Goal: Check status: Check status

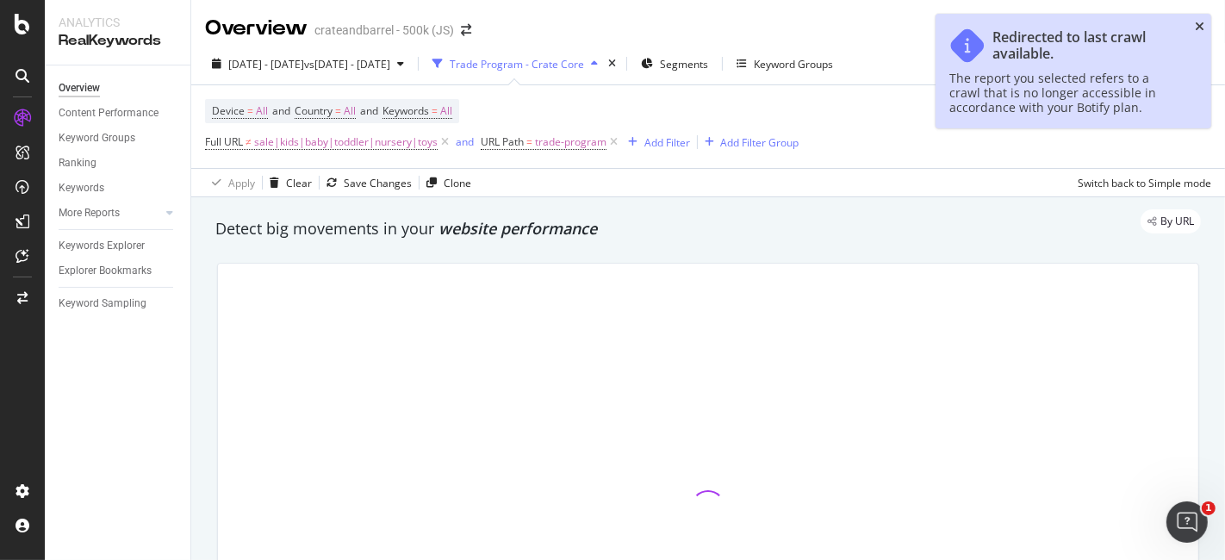
click at [1197, 24] on icon "close toast" at bounding box center [1199, 27] width 9 height 12
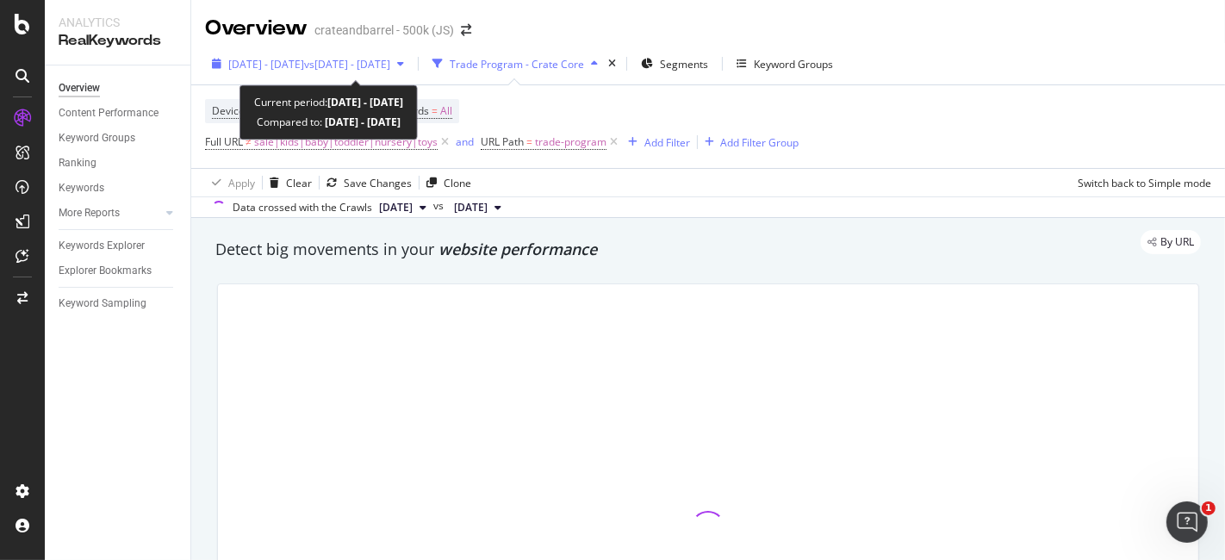
click at [376, 62] on span "vs [DATE] - [DATE]" at bounding box center [347, 64] width 86 height 15
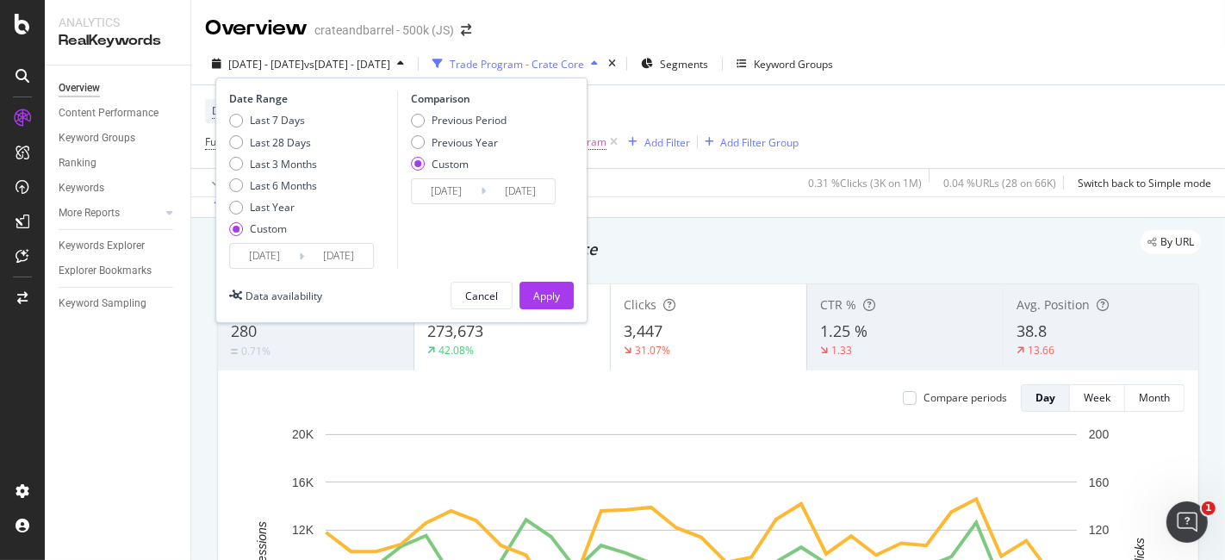
click at [278, 259] on input "[DATE]" at bounding box center [264, 256] width 69 height 24
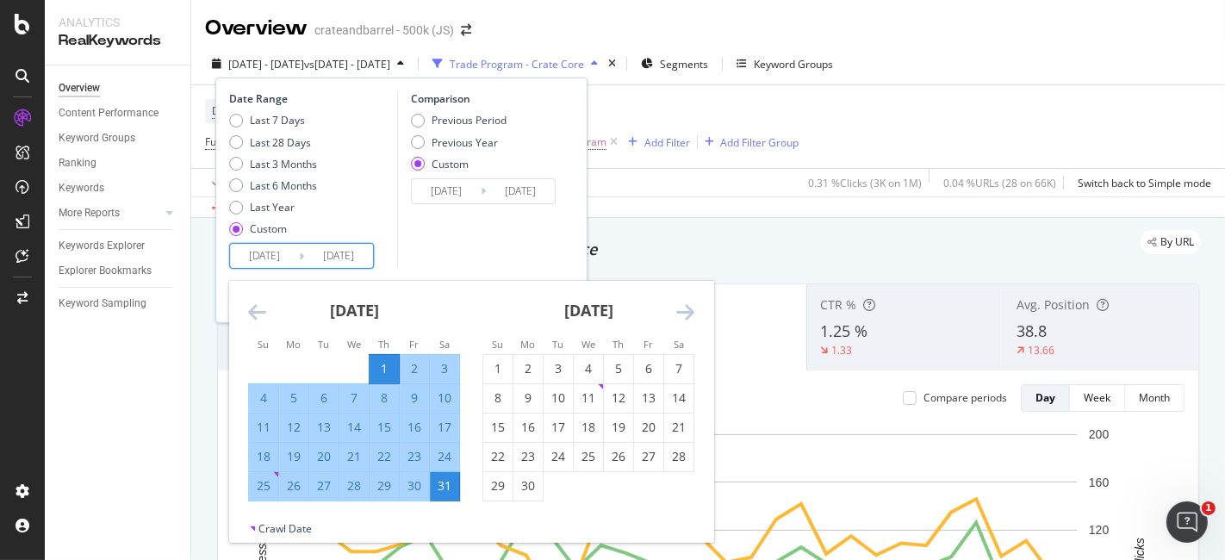
drag, startPoint x: 704, startPoint y: 313, endPoint x: 692, endPoint y: 313, distance: 12.1
click at [701, 313] on div "[DATE] 1 2 3 4 5 6 7 8 9 10 11 12 13 14 15 16 17 18 19 20 21 22 23 24 25 26 27 …" at bounding box center [588, 391] width 234 height 220
click at [684, 313] on icon "Move forward to switch to the next month." at bounding box center [685, 311] width 18 height 21
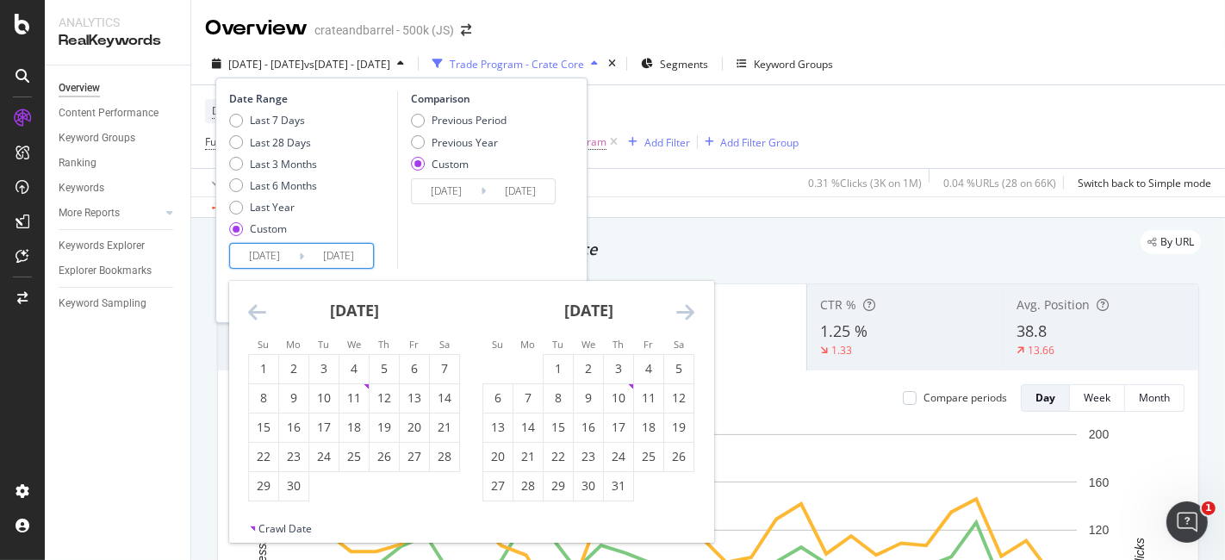
click at [683, 313] on icon "Move forward to switch to the next month." at bounding box center [685, 311] width 18 height 21
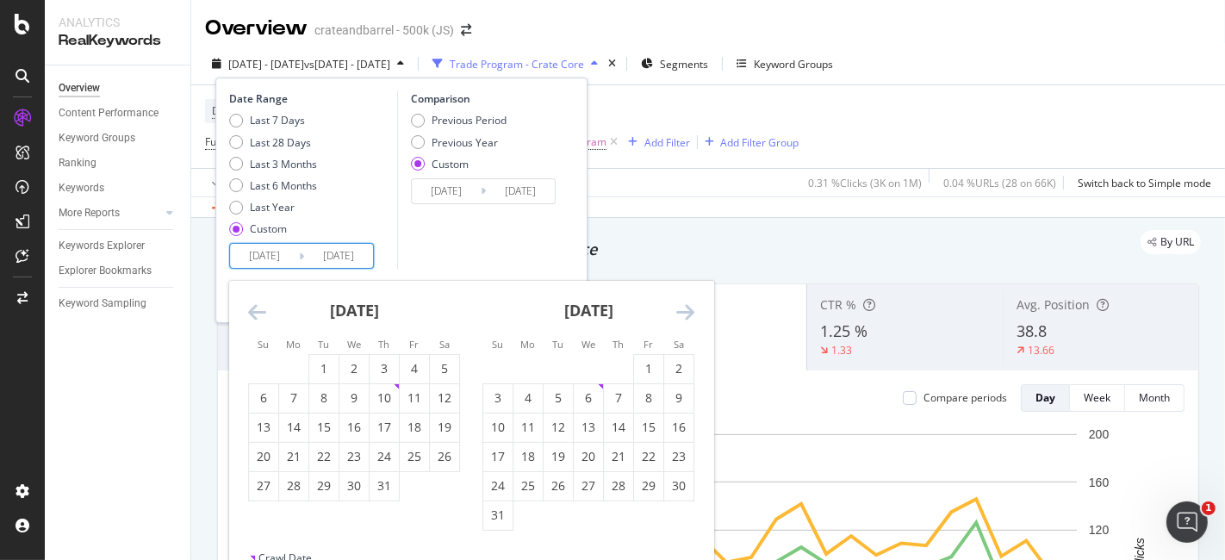
click at [683, 313] on icon "Move forward to switch to the next month." at bounding box center [685, 311] width 18 height 21
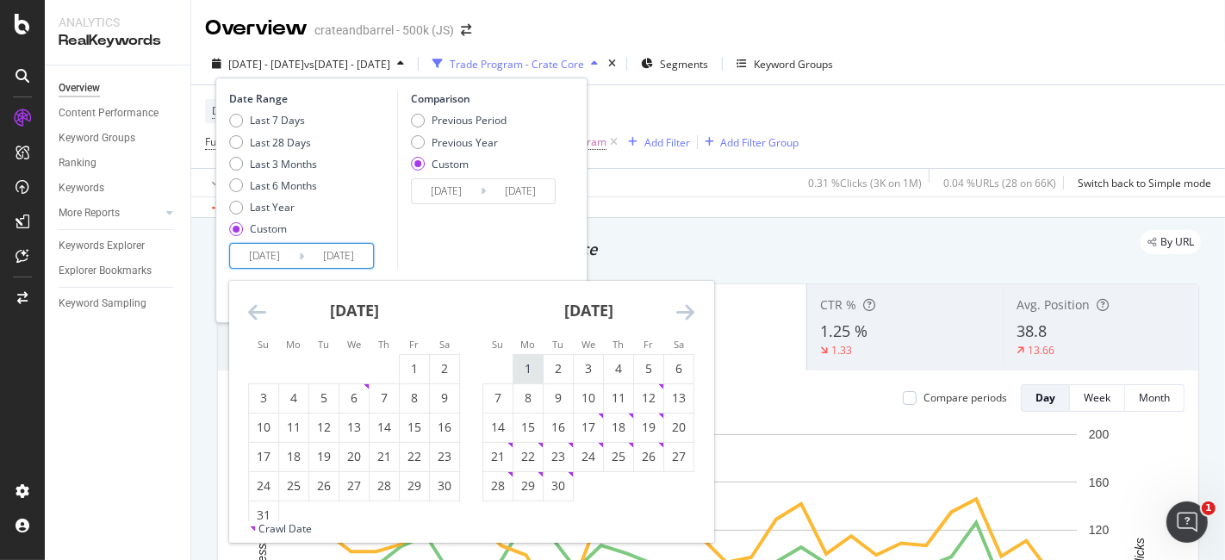
click at [534, 365] on div "1" at bounding box center [527, 368] width 29 height 17
type input "[DATE]"
click at [558, 475] on div "30" at bounding box center [557, 486] width 29 height 28
type input "[DATE]"
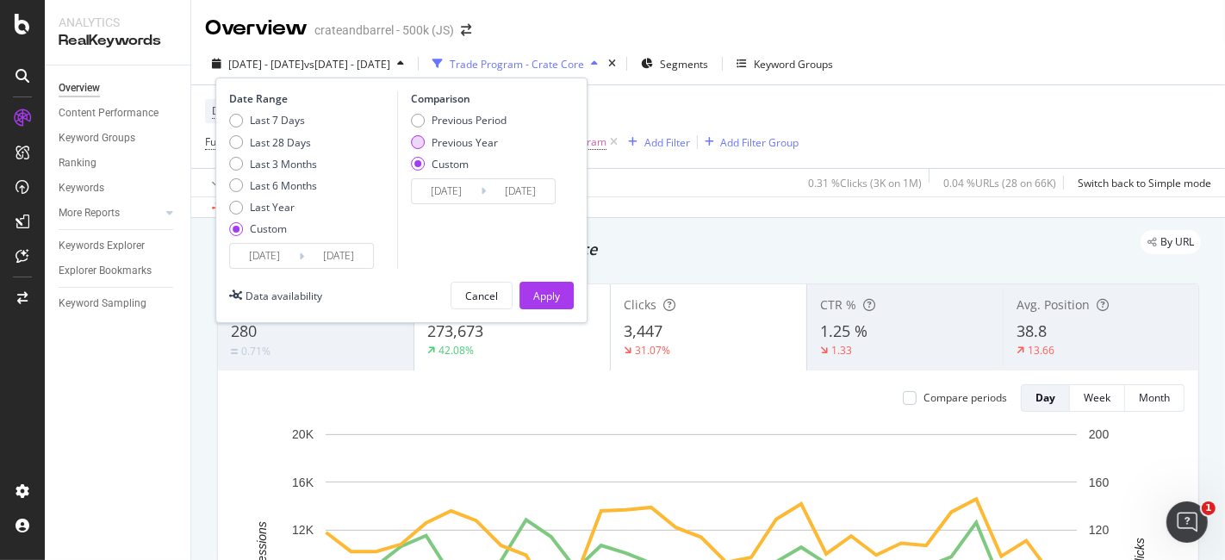
click at [460, 136] on div "Previous Year" at bounding box center [464, 142] width 66 height 15
type input "[DATE]"
click at [458, 186] on input "[DATE]" at bounding box center [446, 191] width 69 height 24
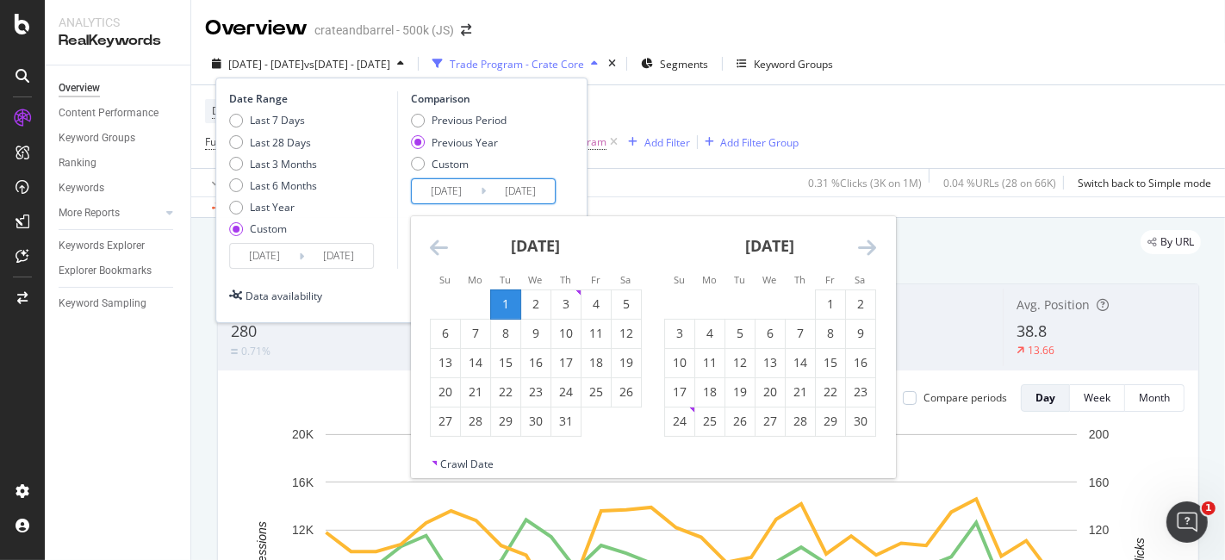
click at [439, 245] on icon "Move backward to switch to the previous month." at bounding box center [439, 247] width 18 height 21
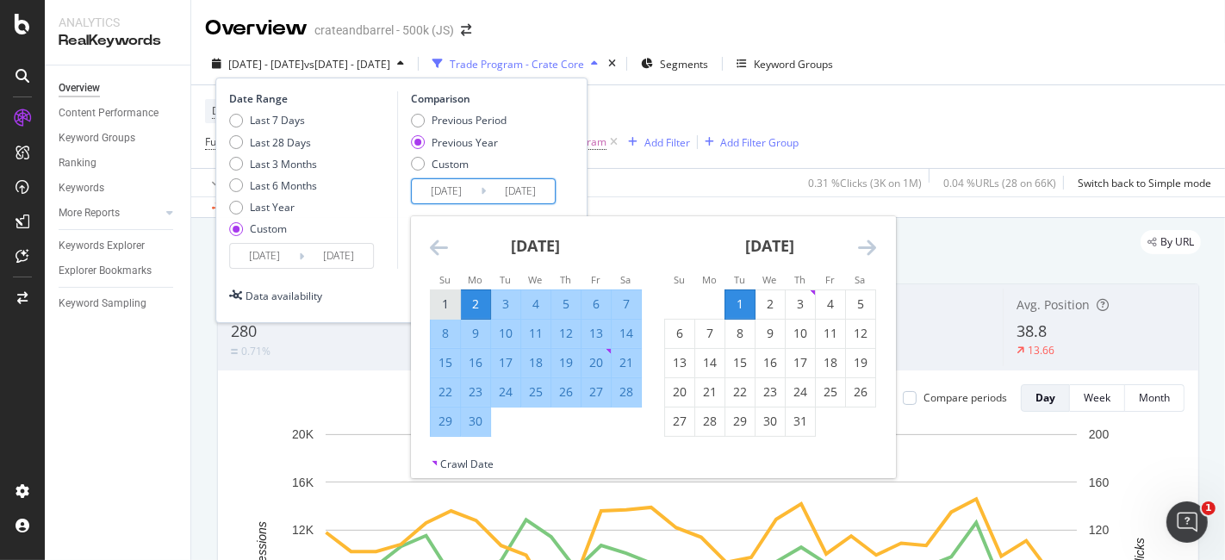
click at [450, 303] on div "1" at bounding box center [445, 303] width 29 height 17
type input "[DATE]"
click at [469, 407] on tbody "1 2 3 4 5 6 7 8 9 10 11 12 13 14 15 16 17 18 19 20 21 22 23 24 25 26 27 28 29 30" at bounding box center [535, 362] width 211 height 146
click at [469, 409] on div "30" at bounding box center [475, 421] width 29 height 28
type input "[DATE]"
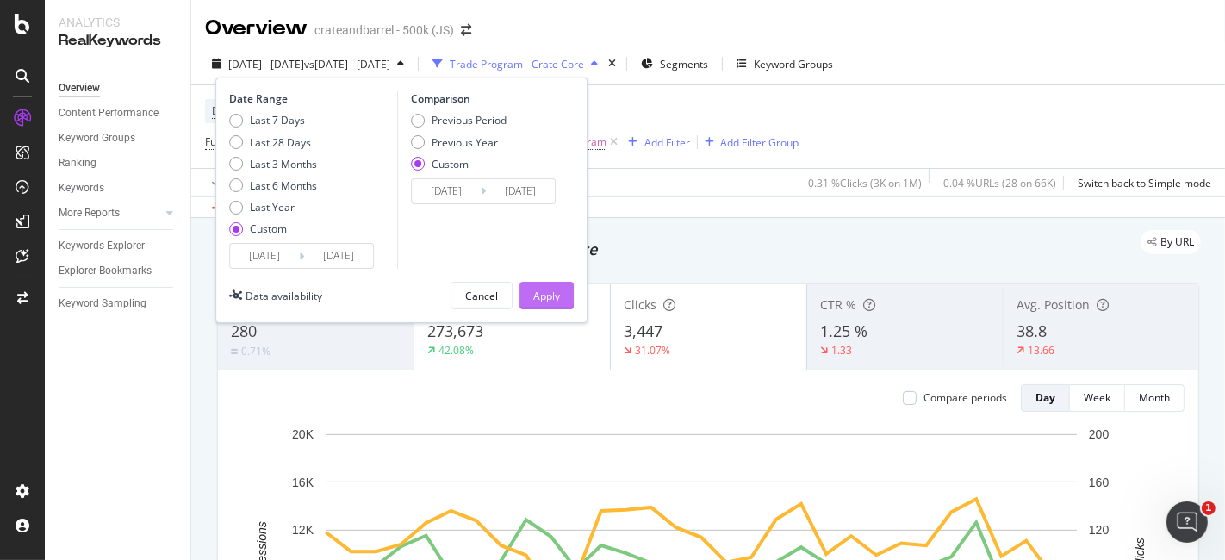
click at [546, 289] on div "Apply" at bounding box center [546, 296] width 27 height 15
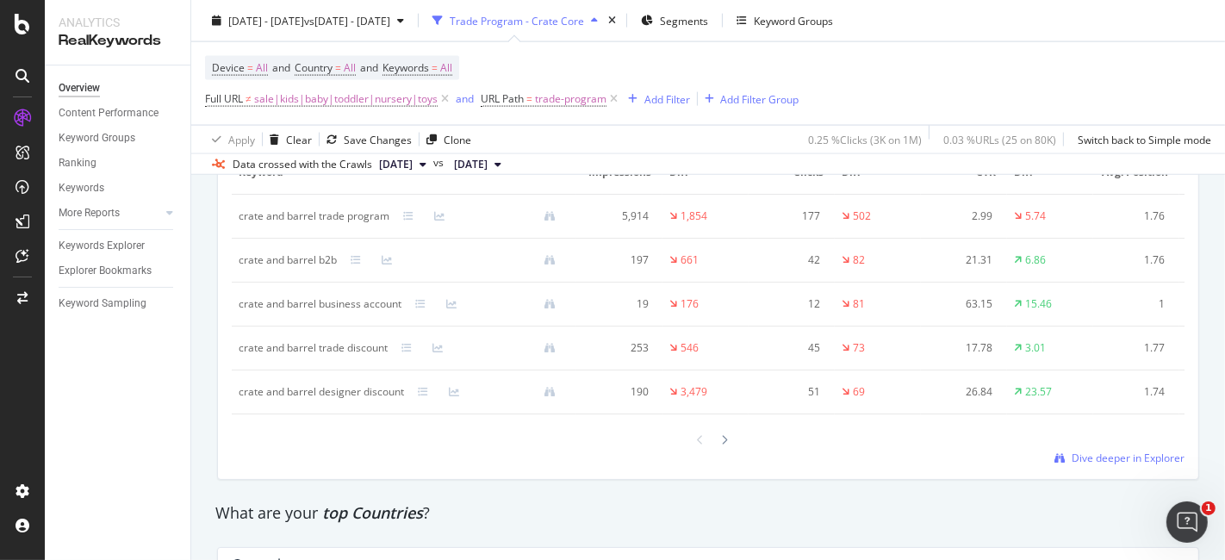
scroll to position [2201, 0]
